Goal: Task Accomplishment & Management: Manage account settings

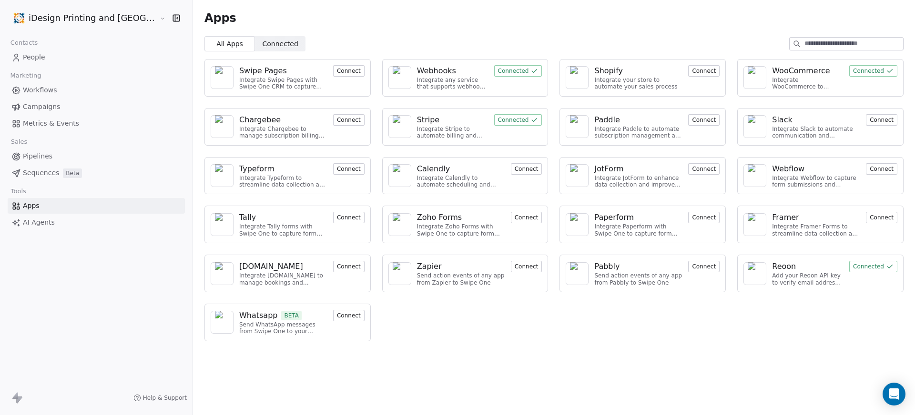
click at [61, 223] on link "AI Agents" at bounding box center [96, 223] width 177 height 16
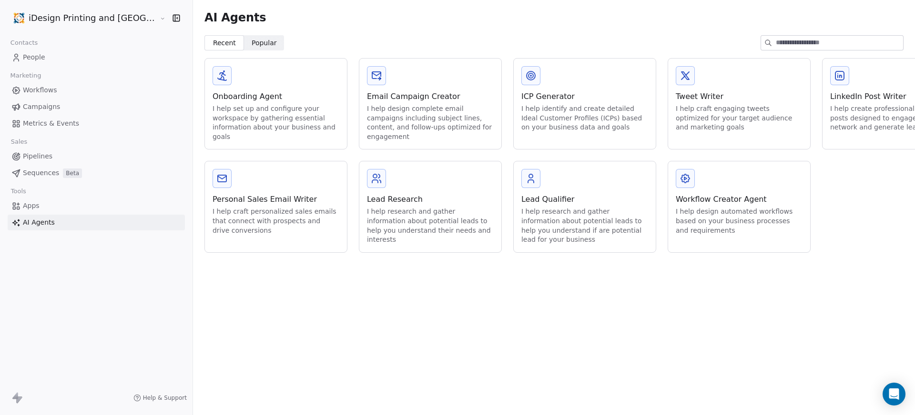
click at [252, 41] on span "Popular" at bounding box center [264, 43] width 25 height 10
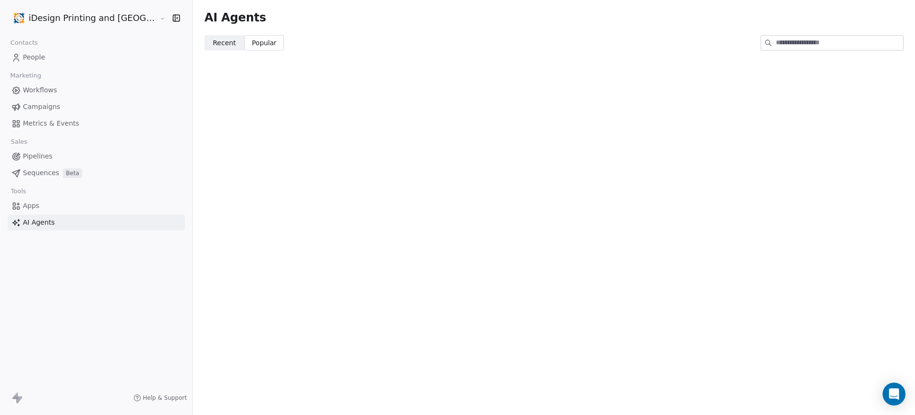
click at [213, 40] on span "Recent" at bounding box center [224, 43] width 23 height 10
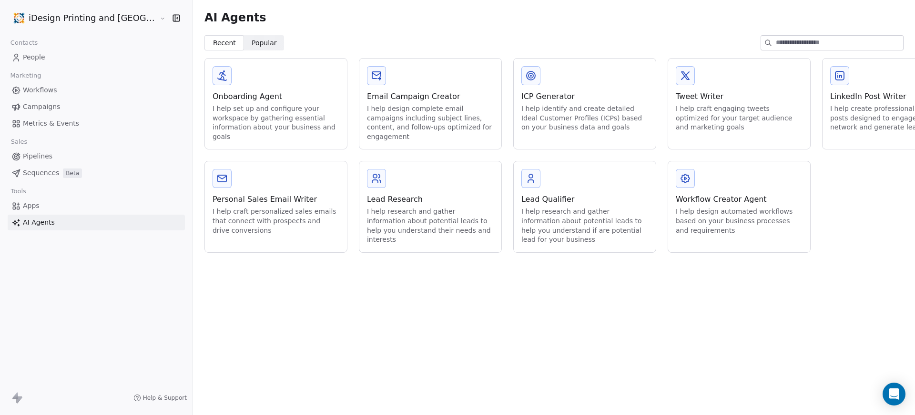
click at [39, 59] on span "People" at bounding box center [34, 57] width 22 height 10
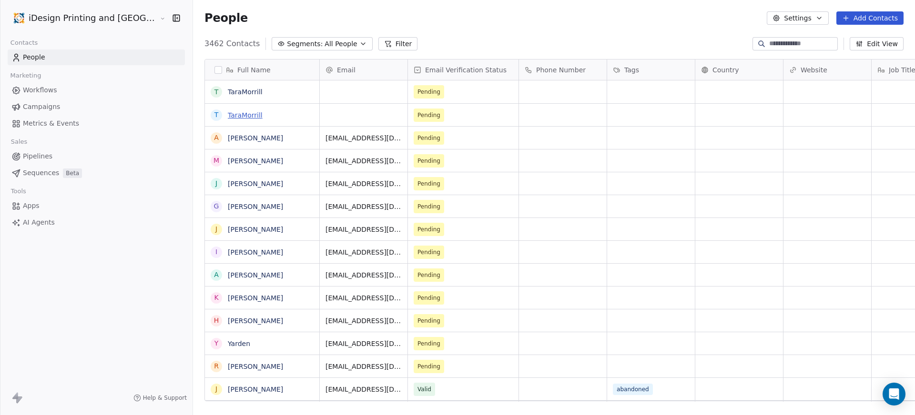
click at [228, 115] on link "TaraMorrill" at bounding box center [245, 115] width 35 height 8
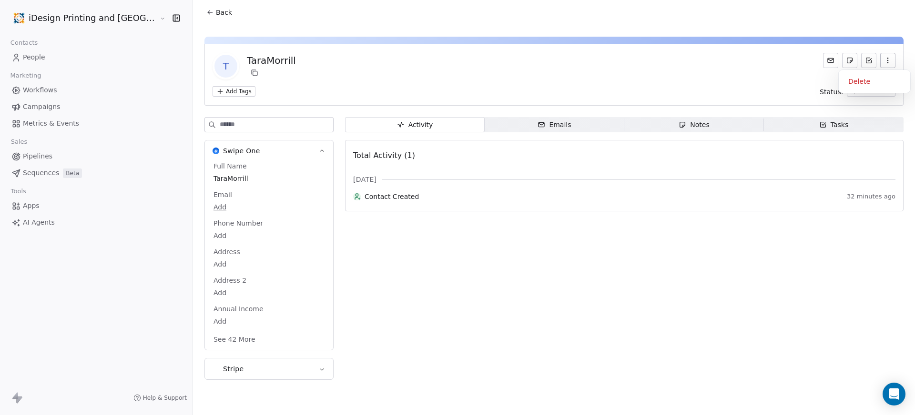
click at [894, 61] on button "button" at bounding box center [887, 60] width 15 height 15
click at [868, 81] on div "Delete" at bounding box center [874, 81] width 64 height 15
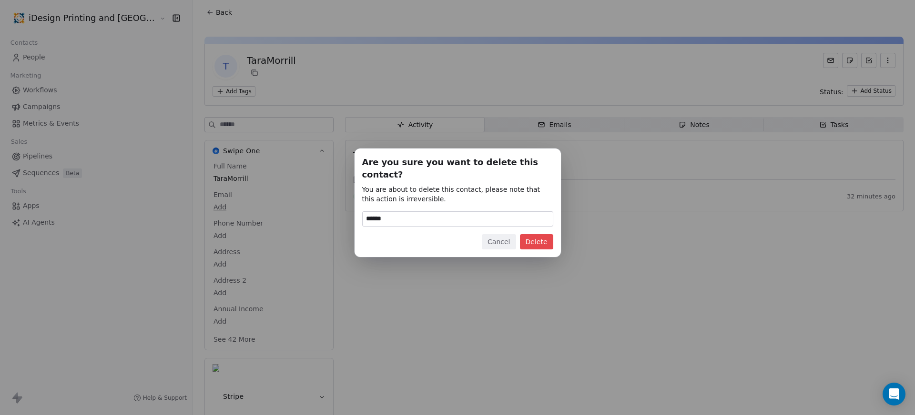
type input "******"
click at [527, 238] on button "Delete" at bounding box center [536, 241] width 33 height 15
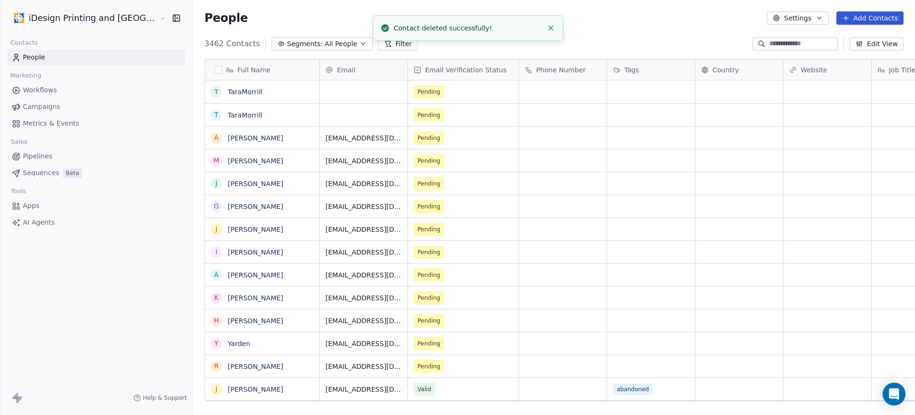
scroll to position [359, 747]
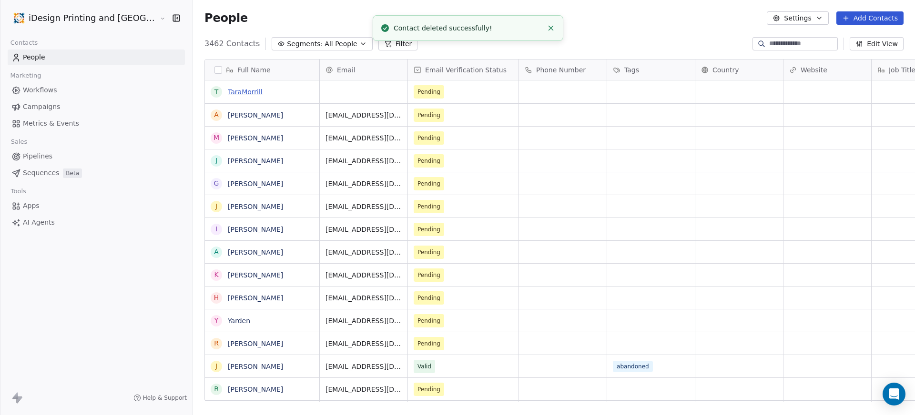
click at [228, 89] on link "TaraMorrill" at bounding box center [245, 92] width 35 height 8
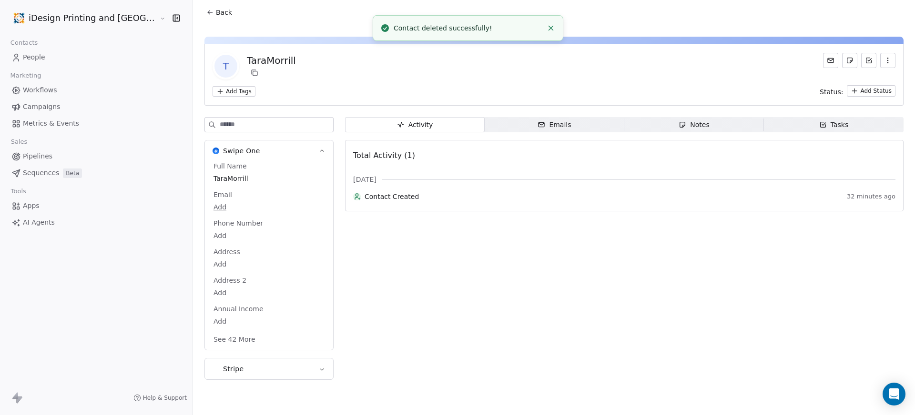
click at [886, 61] on icon "button" at bounding box center [888, 61] width 8 height 8
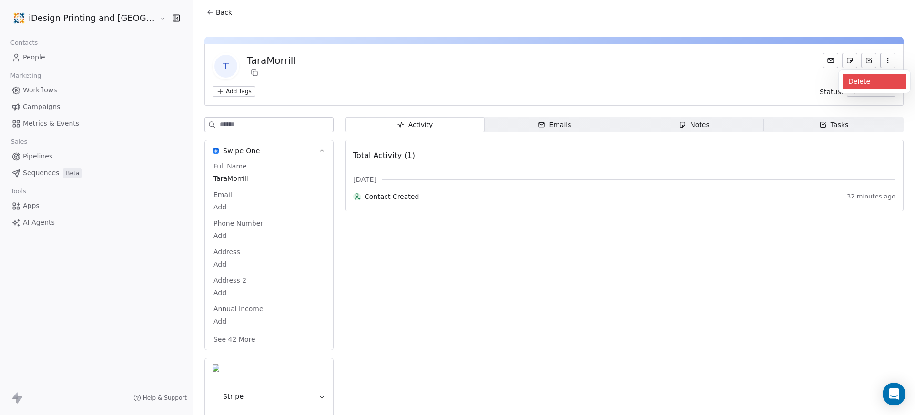
click at [868, 81] on div "Delete" at bounding box center [874, 81] width 64 height 15
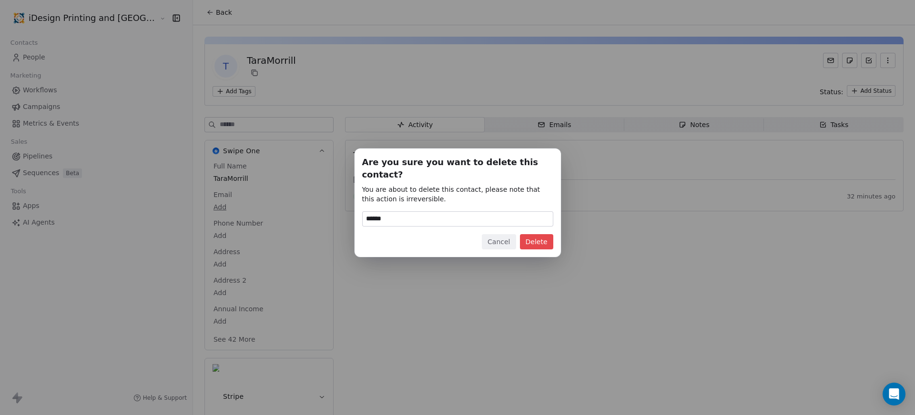
type input "******"
click at [532, 227] on div "Are you sure you want to delete this contact? You are about to delete this cont…" at bounding box center [457, 202] width 191 height 93
click at [533, 234] on button "Delete" at bounding box center [536, 241] width 33 height 15
